Goal: Task Accomplishment & Management: Manage account settings

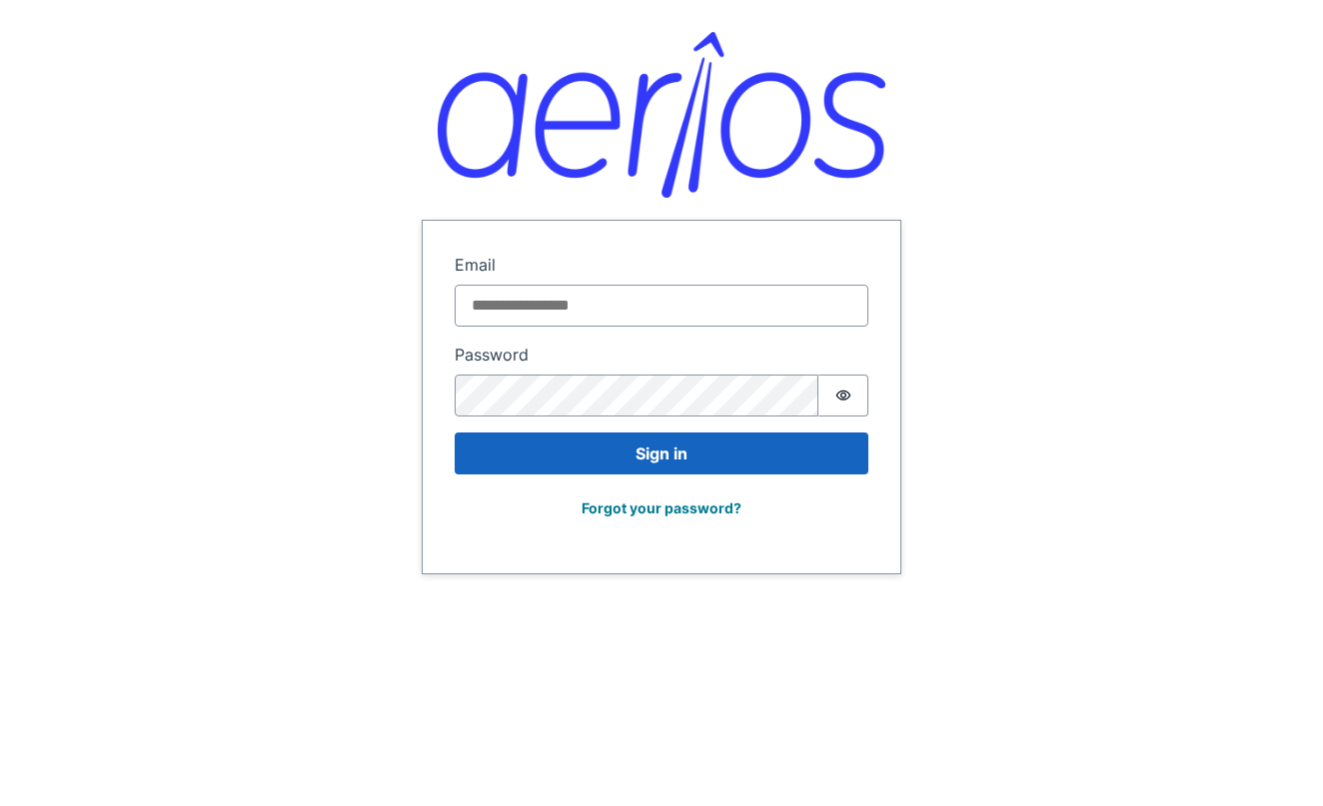
click at [566, 307] on input "Email" at bounding box center [662, 306] width 414 height 42
type input "**********"
click at [661, 453] on button "Sign in" at bounding box center [662, 454] width 414 height 42
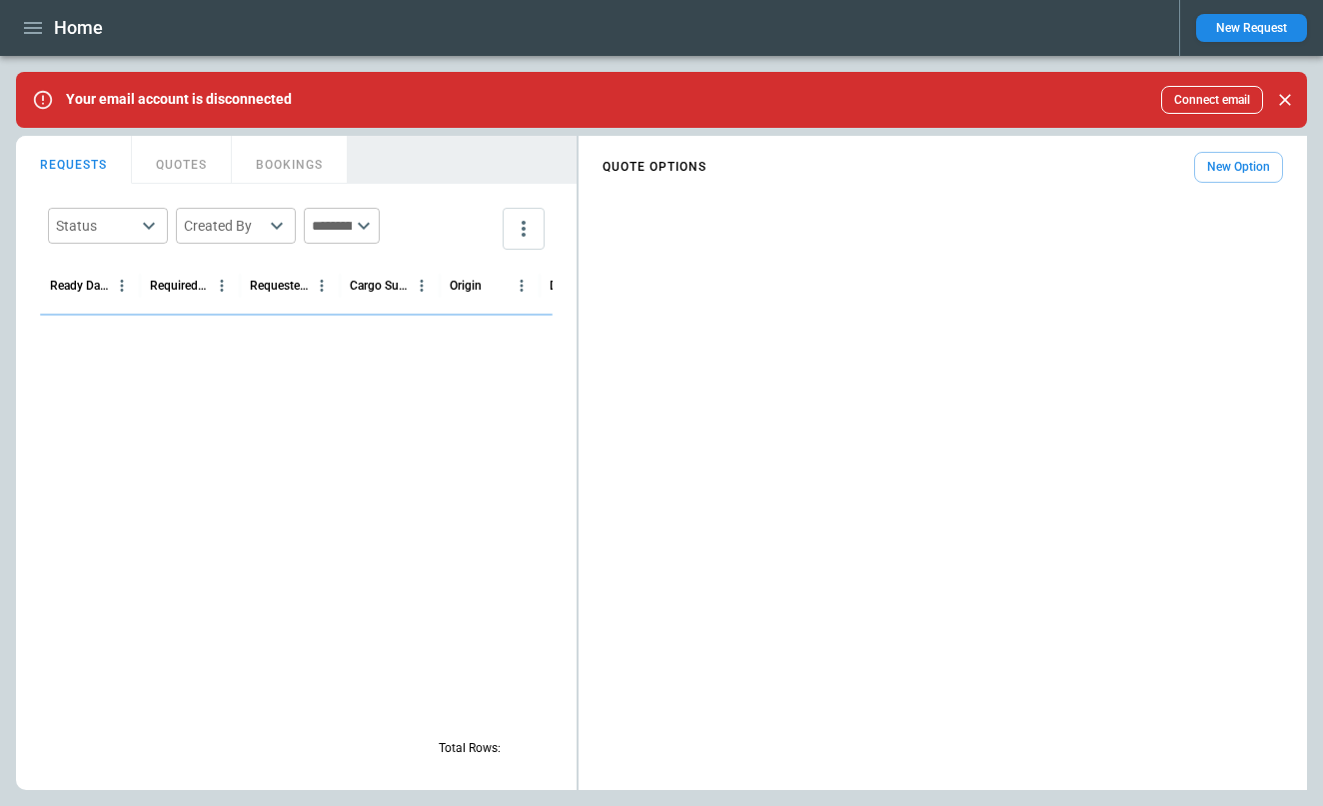
click at [1251, 21] on button "New Request" at bounding box center [1251, 28] width 111 height 28
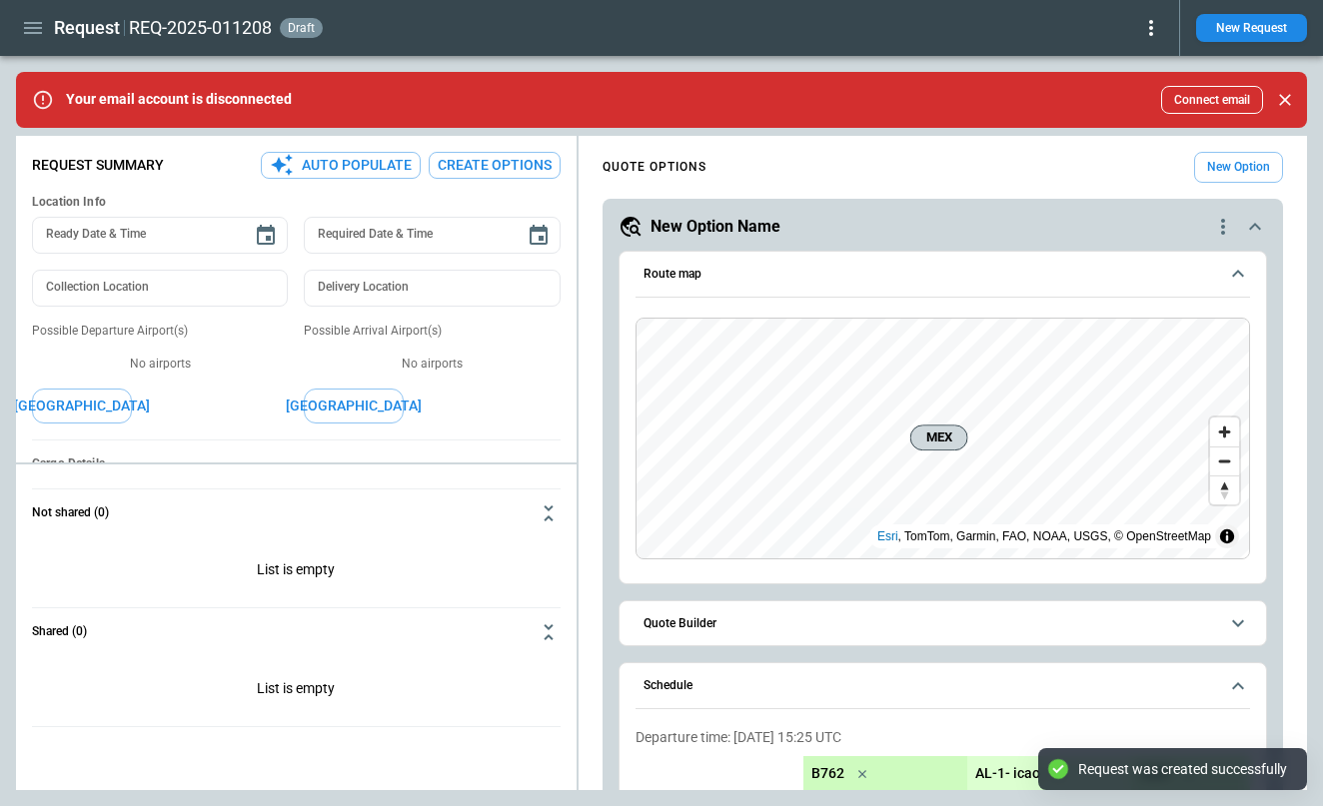
click at [1149, 21] on icon at bounding box center [1151, 28] width 24 height 24
click at [1118, 116] on button "Decline" at bounding box center [1123, 119] width 76 height 29
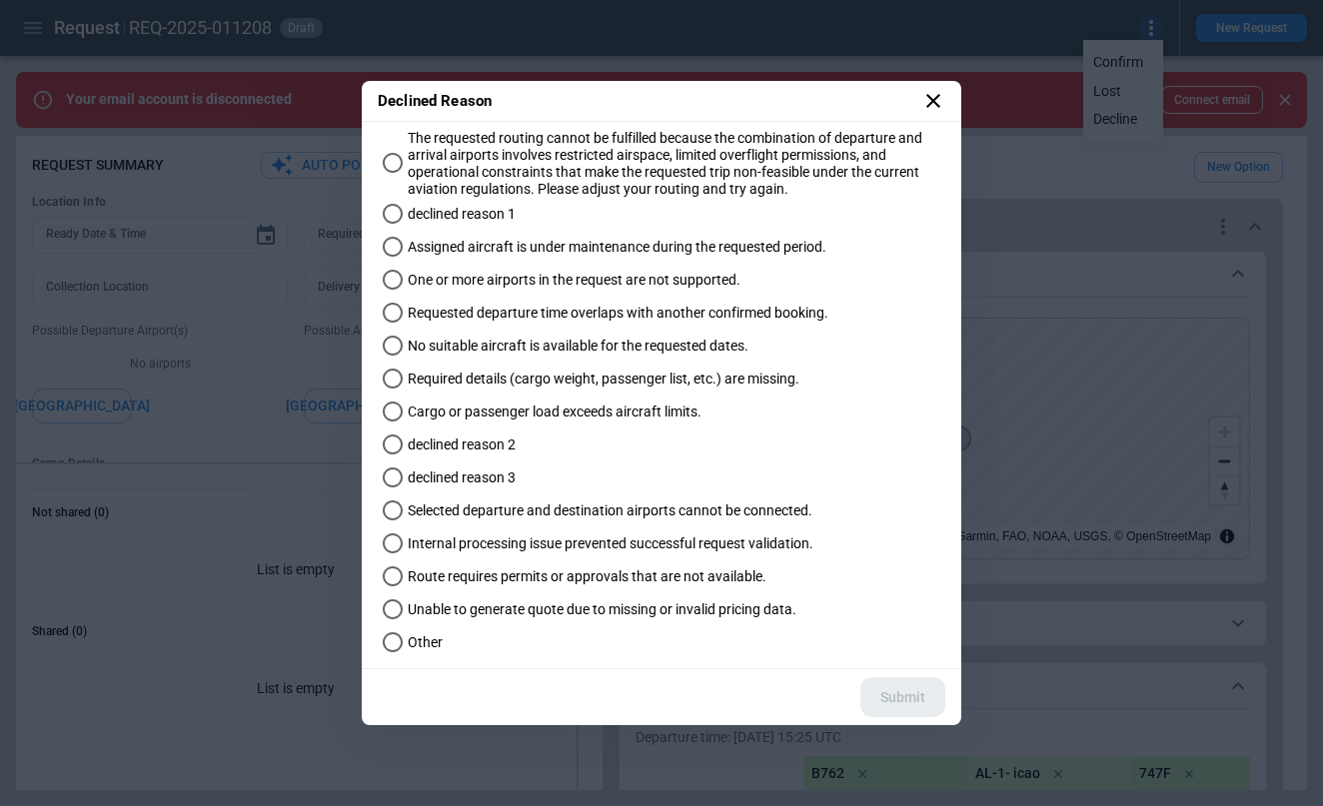
click at [447, 407] on span "Cargo or passenger load exceeds aircraft limits." at bounding box center [555, 412] width 294 height 17
click at [863, 685] on button "Submit" at bounding box center [902, 697] width 85 height 41
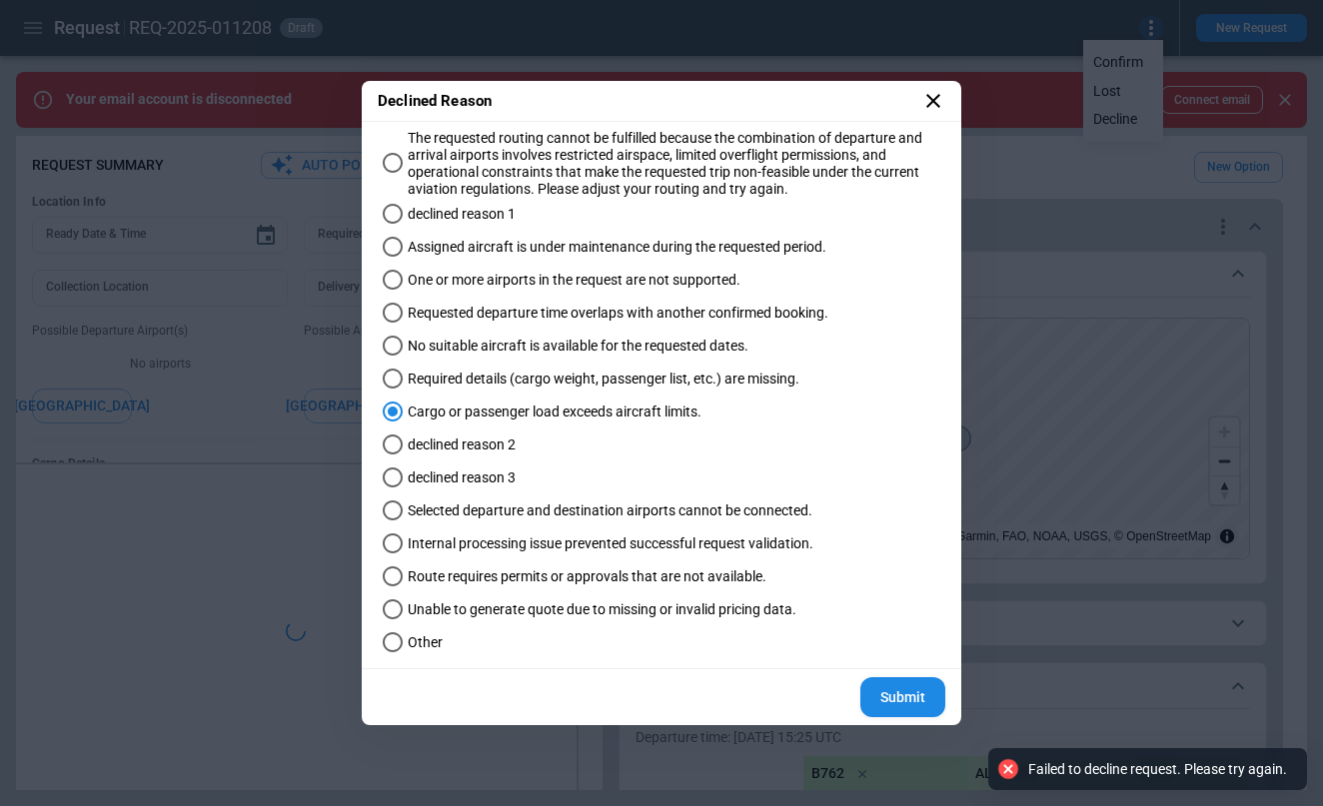
type textarea "*"
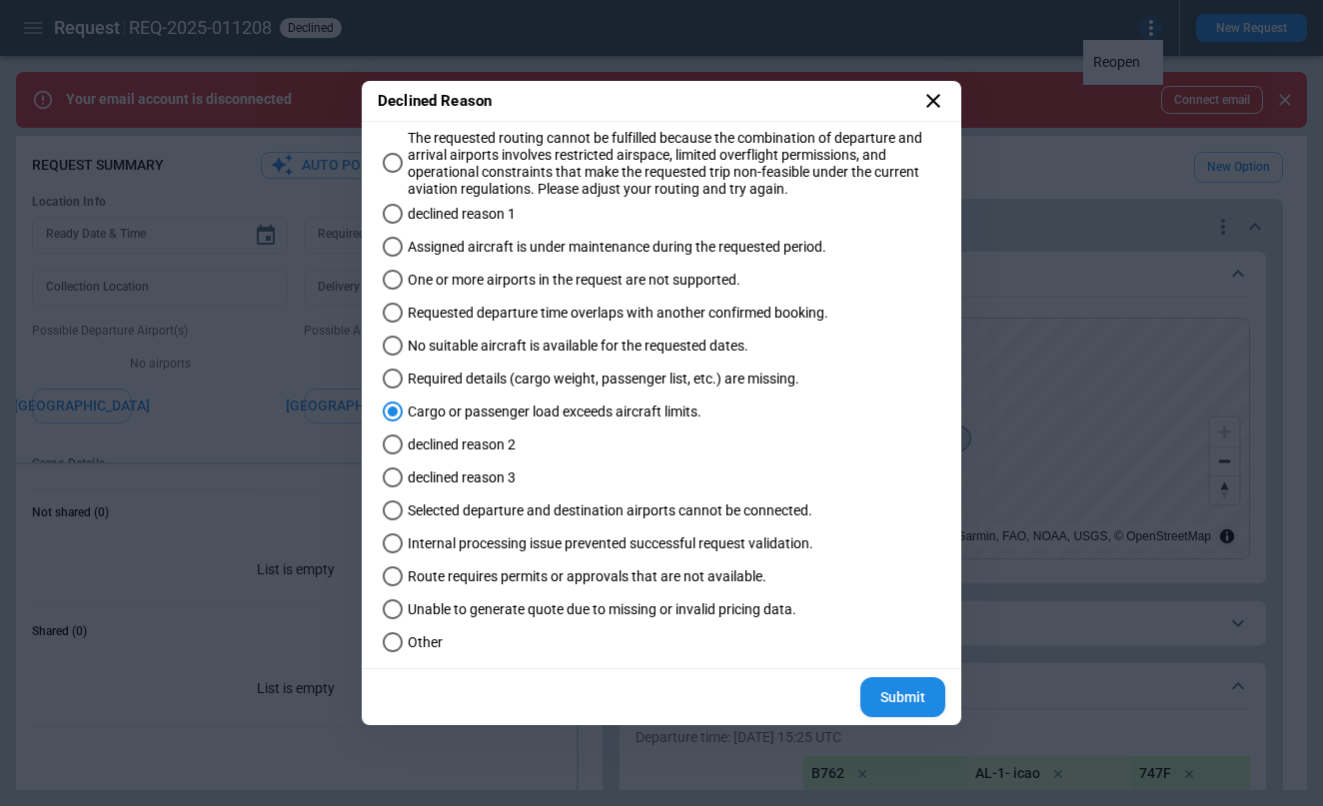
click at [930, 100] on icon at bounding box center [933, 101] width 24 height 24
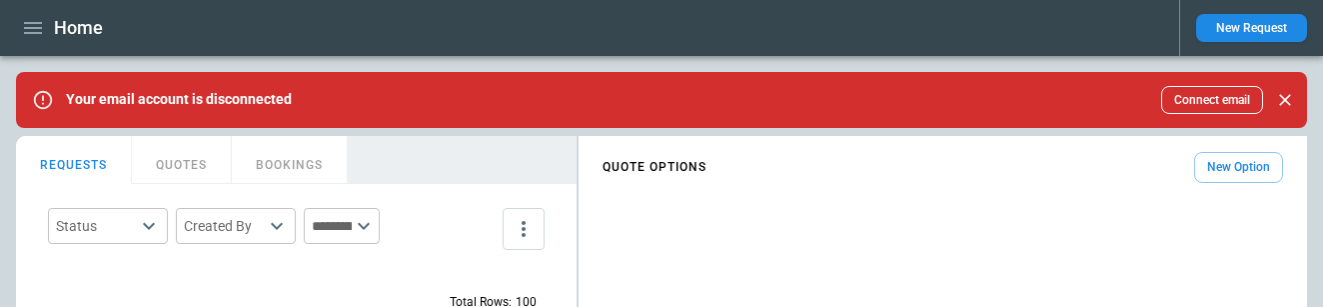
click at [1253, 28] on button "New Request" at bounding box center [1251, 28] width 111 height 28
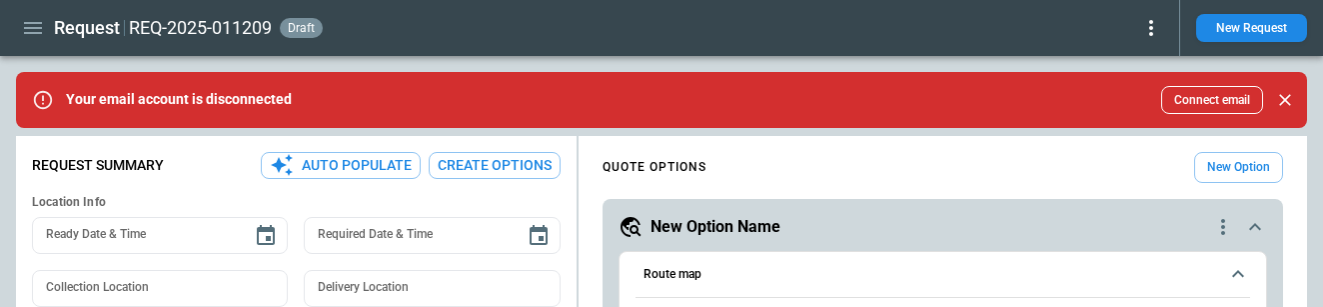
click at [1149, 25] on icon at bounding box center [1151, 28] width 24 height 24
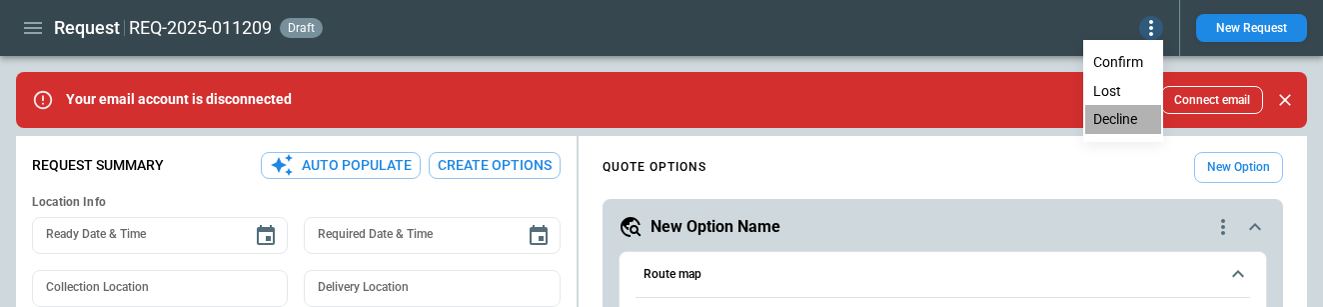
click at [1122, 121] on button "Decline" at bounding box center [1123, 119] width 76 height 29
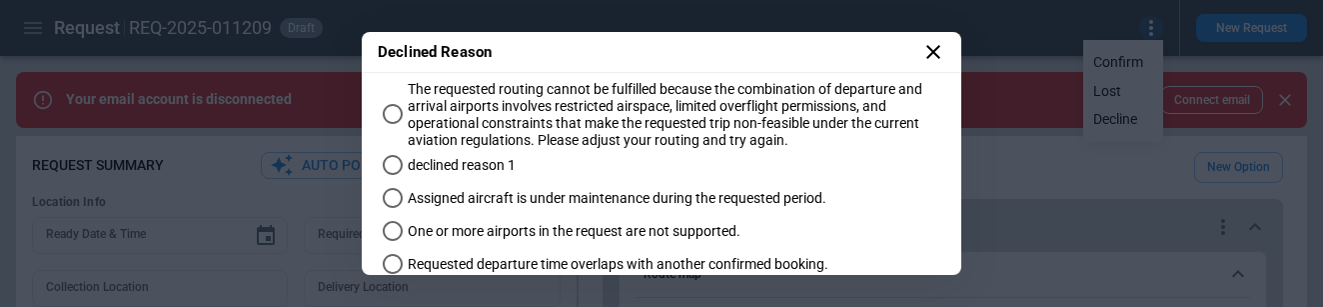
click at [452, 159] on span "declined reason 1" at bounding box center [462, 165] width 108 height 17
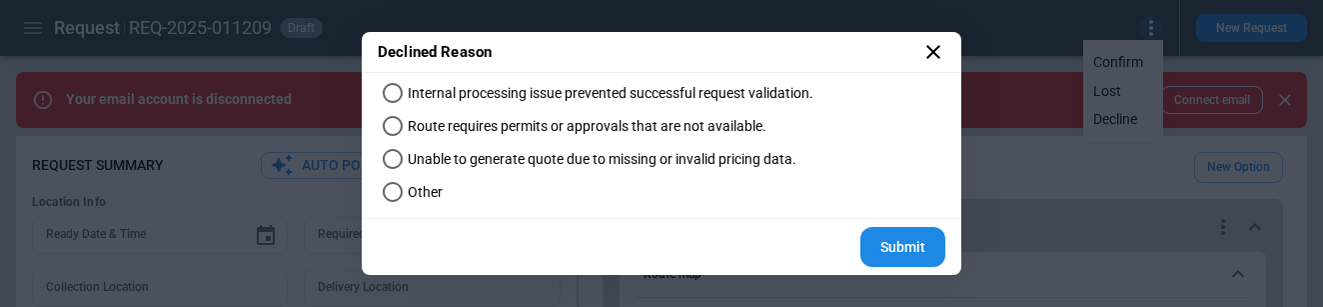
scroll to position [401, 0]
click at [923, 249] on button "Submit" at bounding box center [902, 248] width 85 height 41
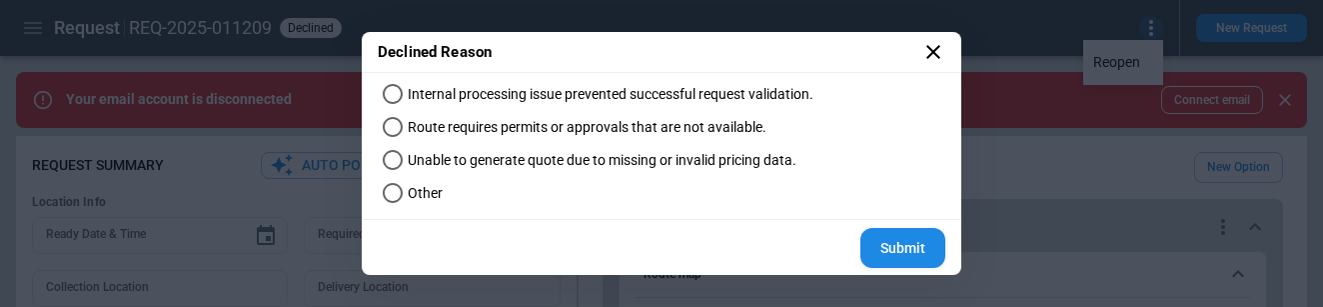
click at [499, 166] on span "Unable to generate quote due to missing or invalid pricing data." at bounding box center [602, 160] width 389 height 17
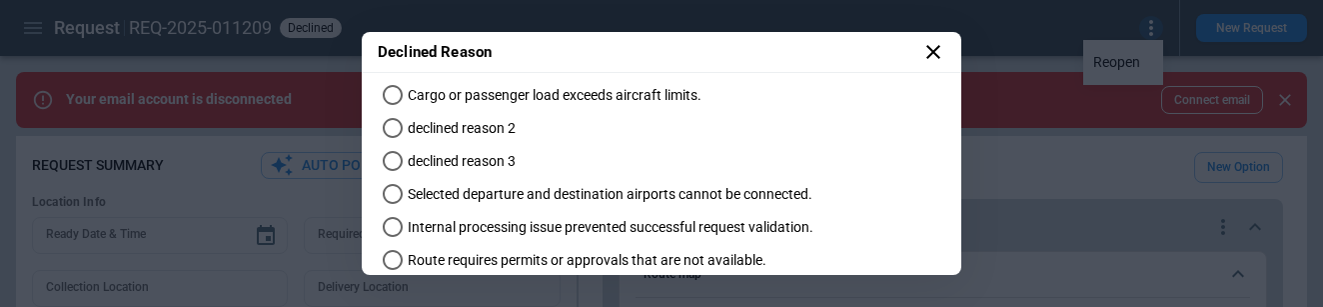
scroll to position [394, 0]
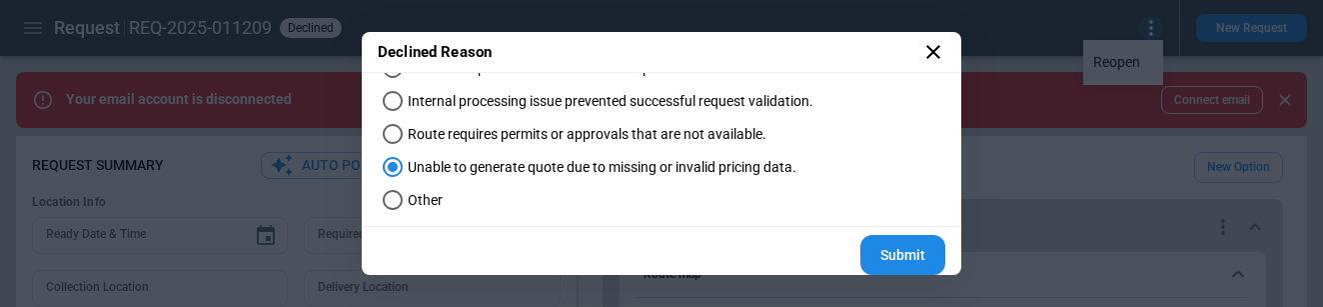
click at [901, 253] on button "Submit" at bounding box center [902, 255] width 85 height 41
click at [911, 249] on button "Submit" at bounding box center [902, 255] width 85 height 41
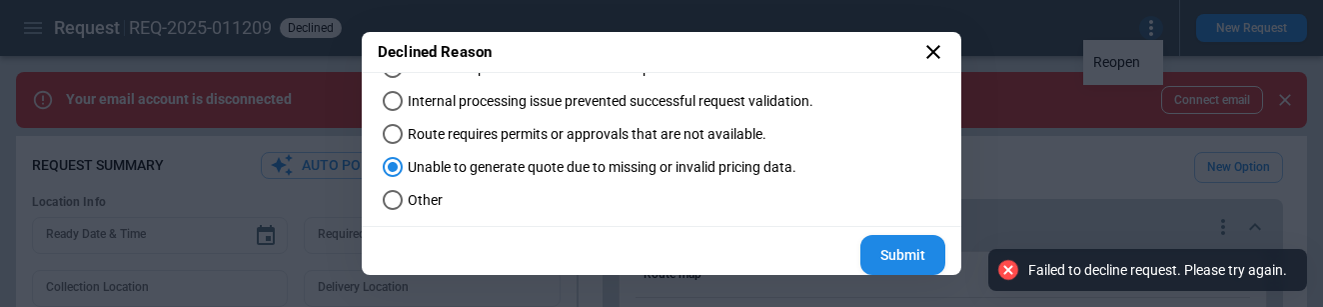
type textarea "*"
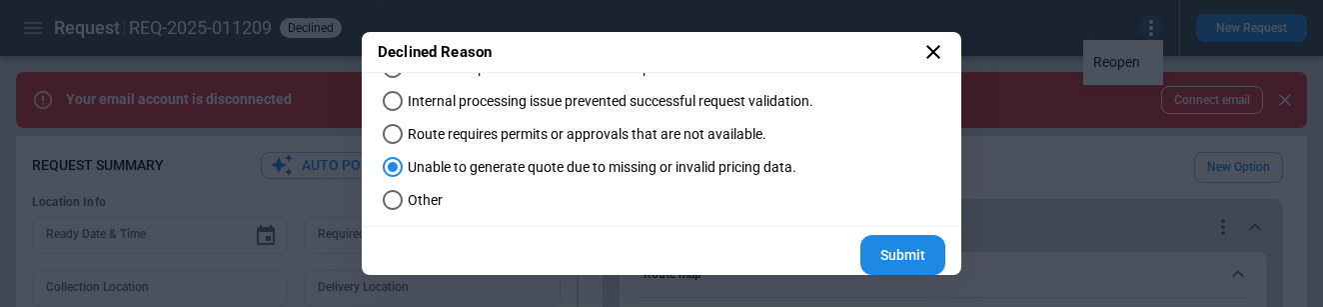
click at [929, 57] on icon at bounding box center [933, 52] width 14 height 14
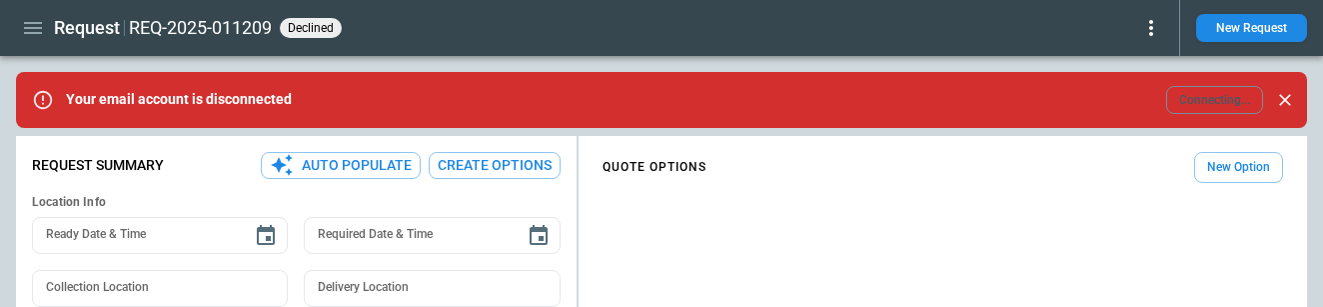
type textarea "*"
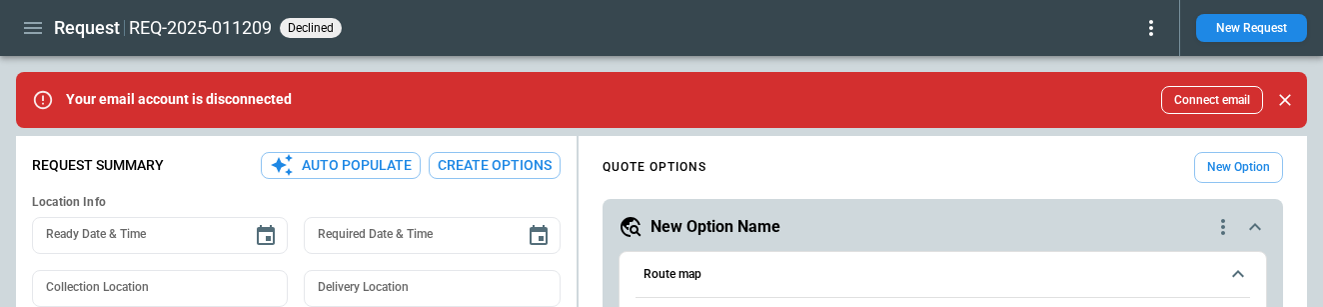
click at [1235, 14] on button "New Request" at bounding box center [1251, 28] width 111 height 28
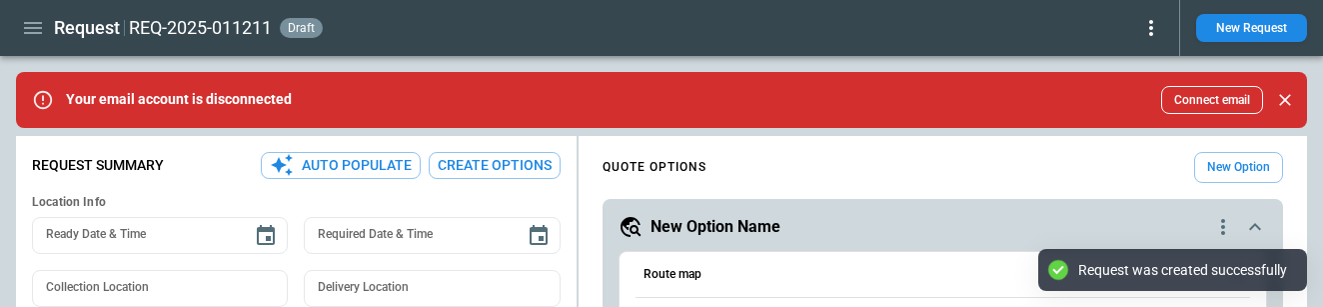
click at [1151, 29] on icon at bounding box center [1151, 28] width 4 height 16
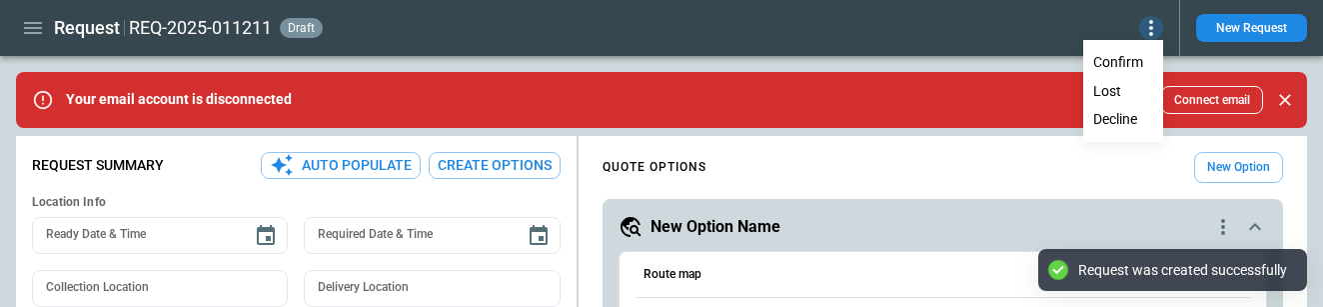
click at [1107, 117] on button "Decline" at bounding box center [1123, 119] width 76 height 29
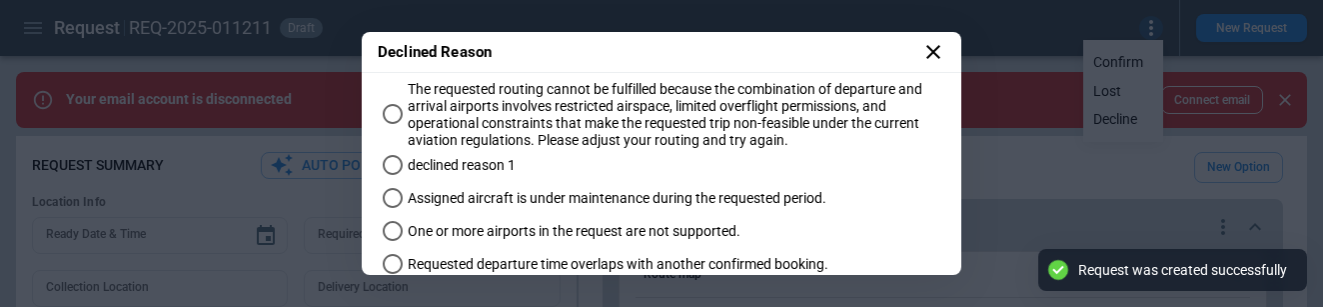
click at [586, 186] on label "Assigned aircraft is under maintenance during the requested period." at bounding box center [652, 199] width 555 height 33
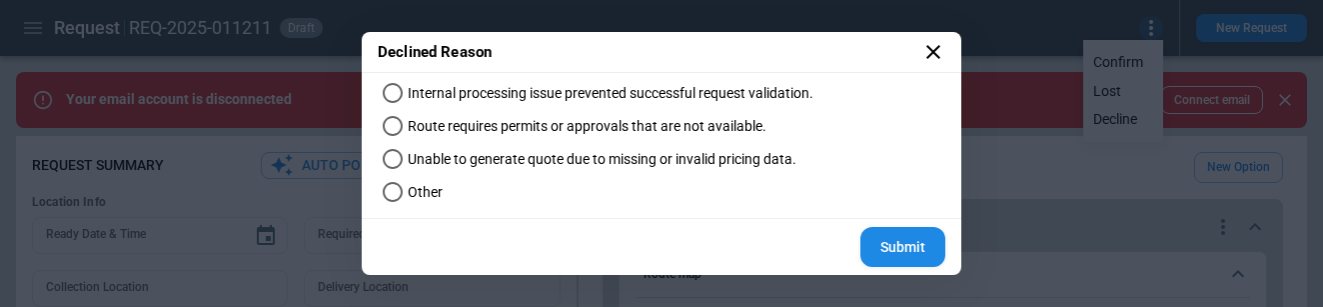
scroll to position [401, 0]
click at [902, 242] on button "Submit" at bounding box center [902, 248] width 85 height 41
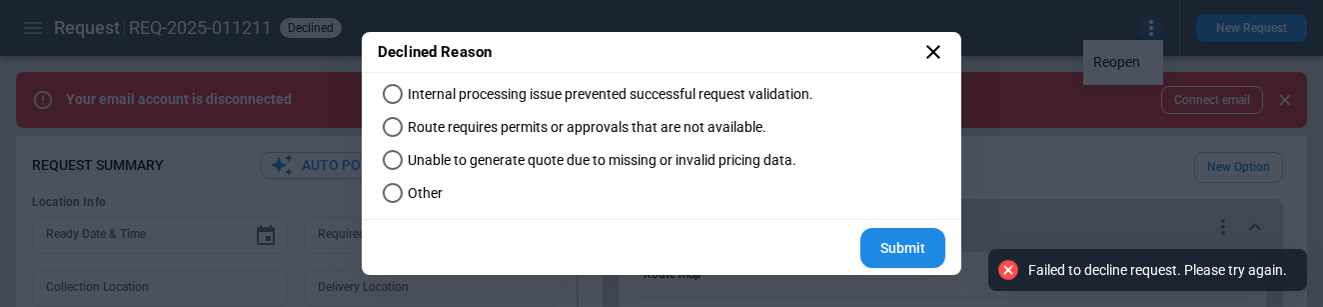
type textarea "*"
click at [937, 55] on icon at bounding box center [933, 52] width 14 height 14
